Goal: Information Seeking & Learning: Learn about a topic

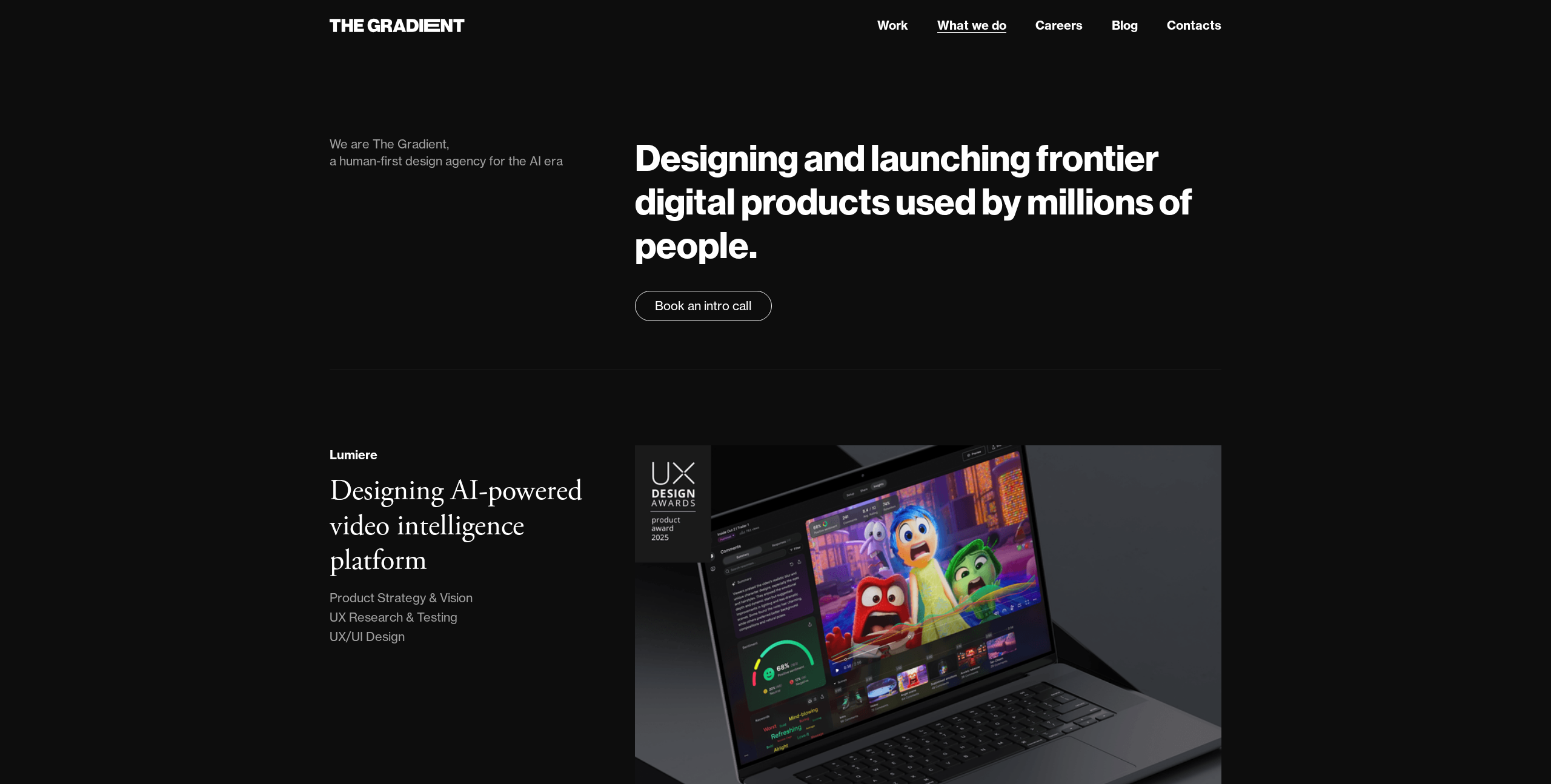
click at [965, 22] on link "What we do" at bounding box center [972, 26] width 69 height 18
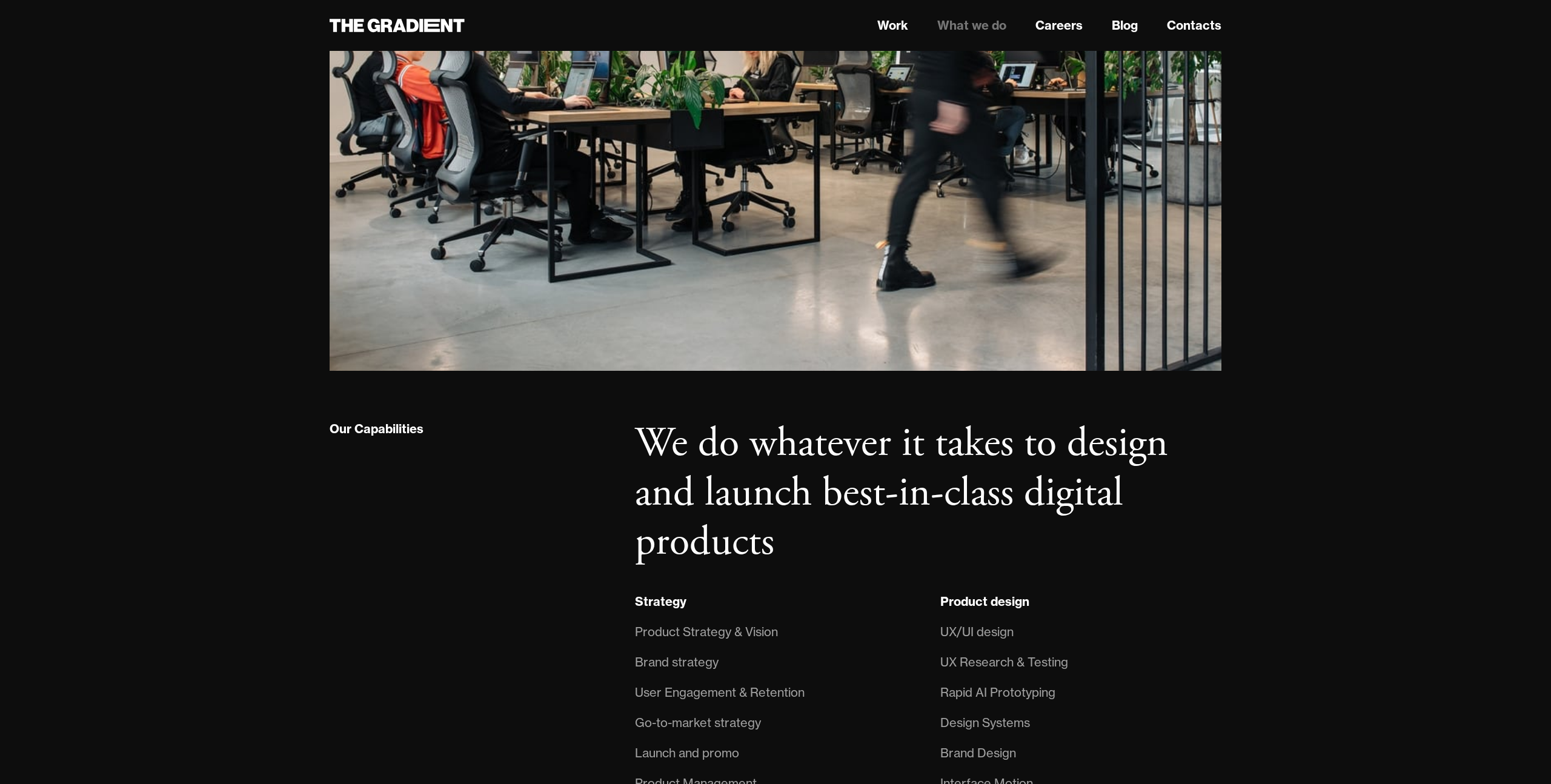
scroll to position [844, 0]
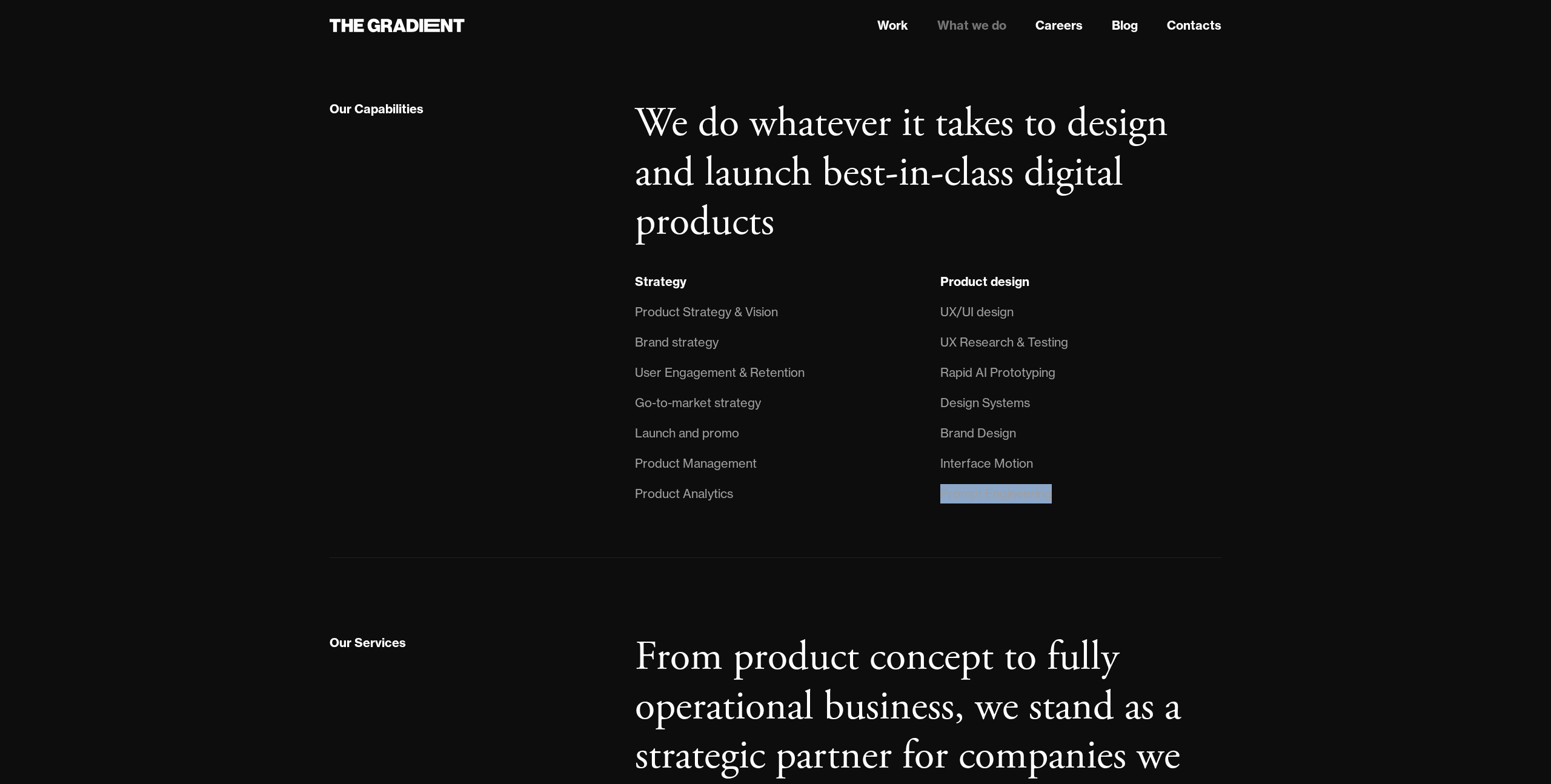
drag, startPoint x: 941, startPoint y: 489, endPoint x: 1116, endPoint y: 489, distance: 175.0
click at [1125, 489] on li "Prompt Engineering" at bounding box center [1081, 494] width 281 height 30
click at [1116, 489] on li "Prompt Engineering" at bounding box center [1081, 494] width 281 height 30
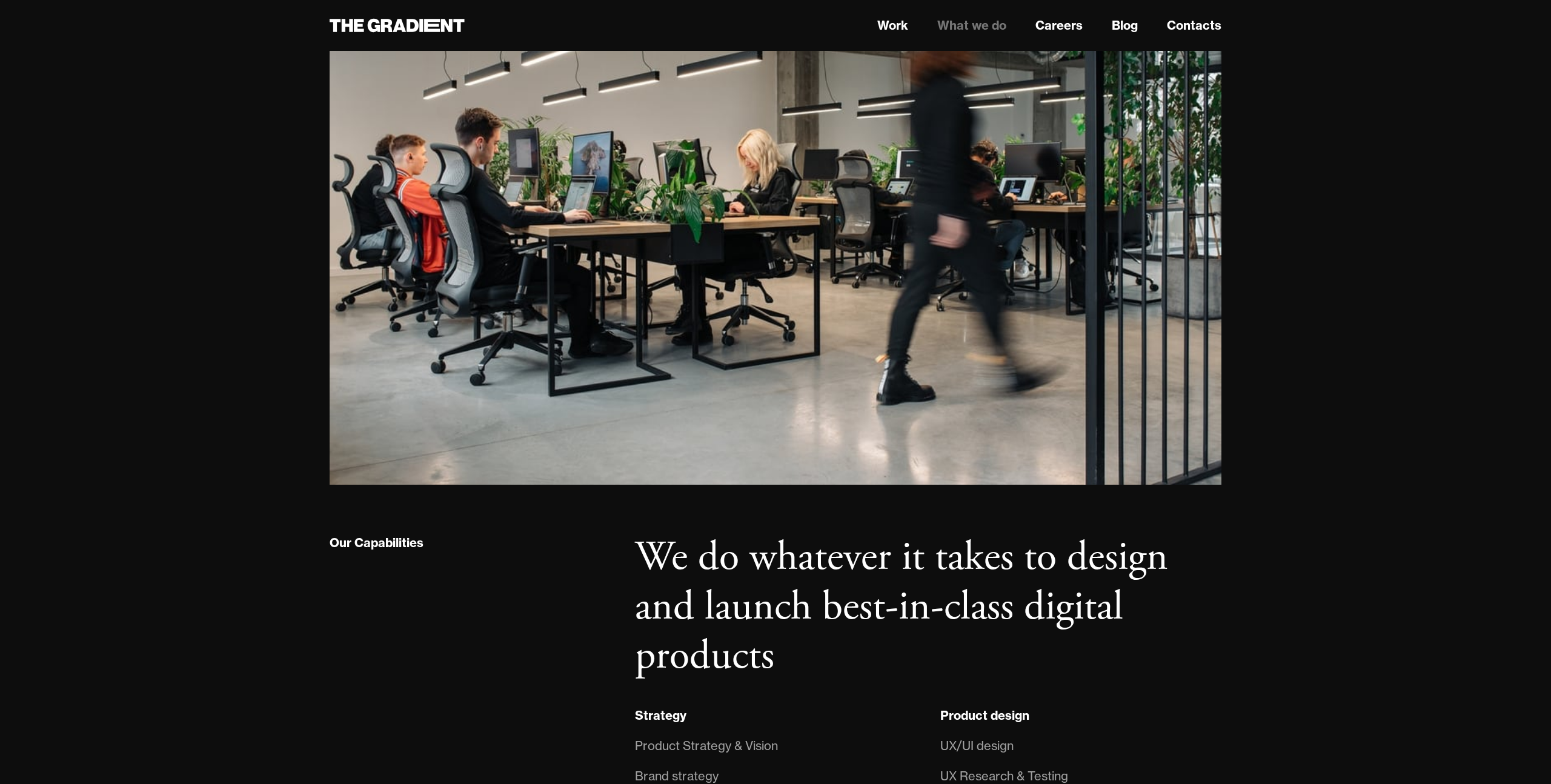
scroll to position [0, 0]
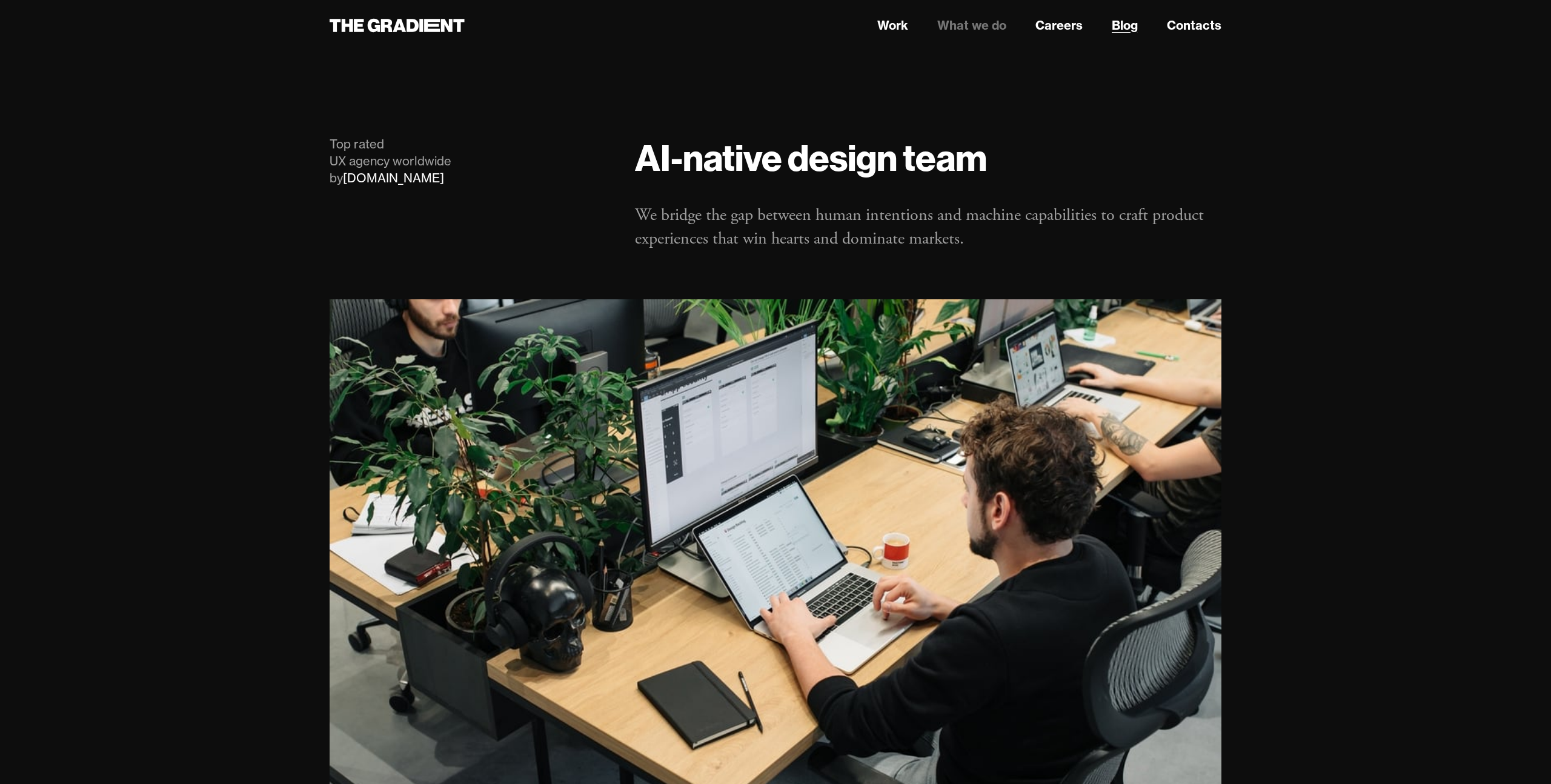
click at [1126, 29] on link "Blog" at bounding box center [1125, 26] width 26 height 18
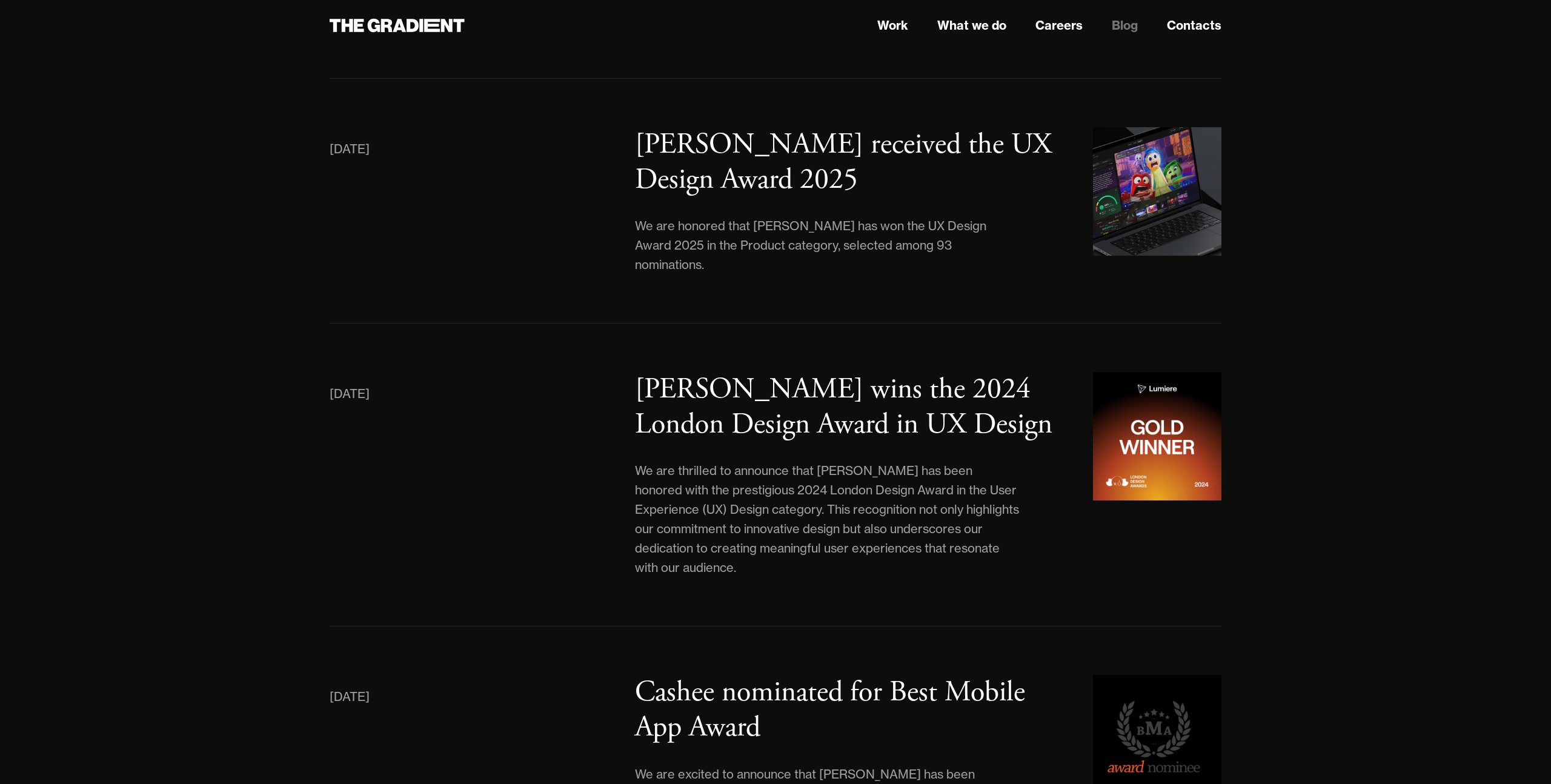
scroll to position [706, 0]
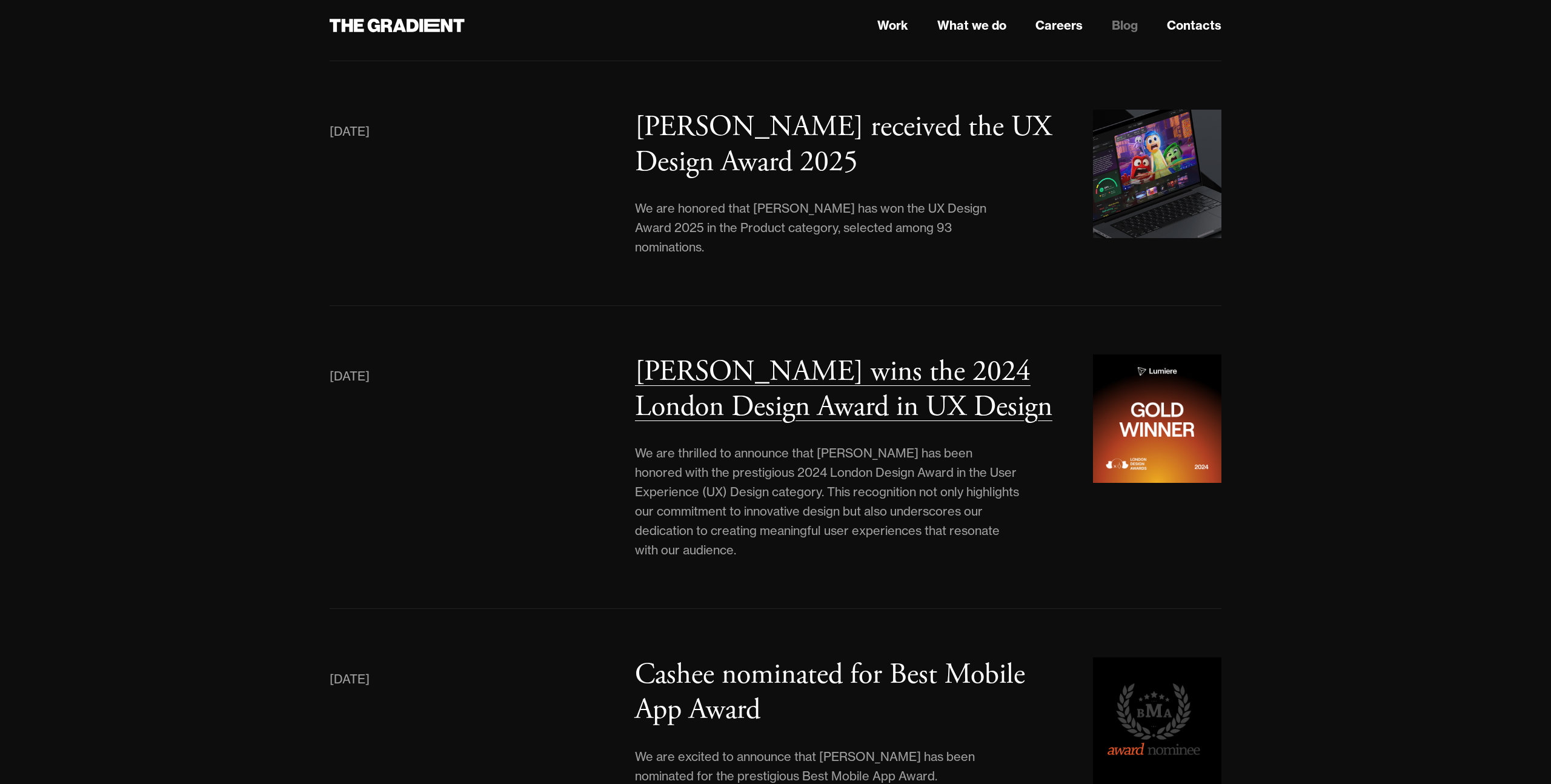
click at [691, 353] on h3 "[PERSON_NAME] wins the 2024 London Design Award in UX Design" at bounding box center [843, 389] width 417 height 72
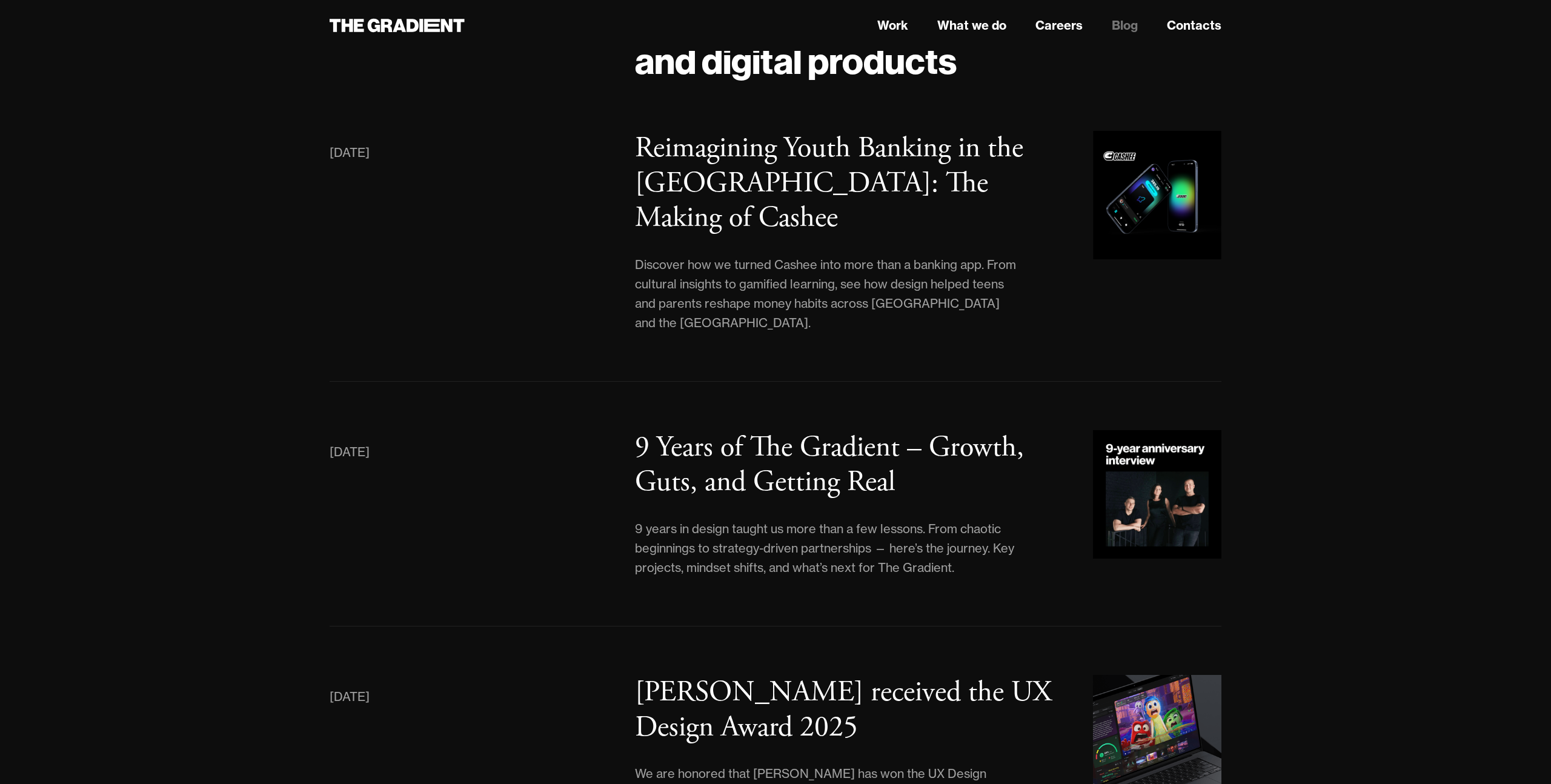
scroll to position [0, 0]
